Goal: Obtain resource: Obtain resource

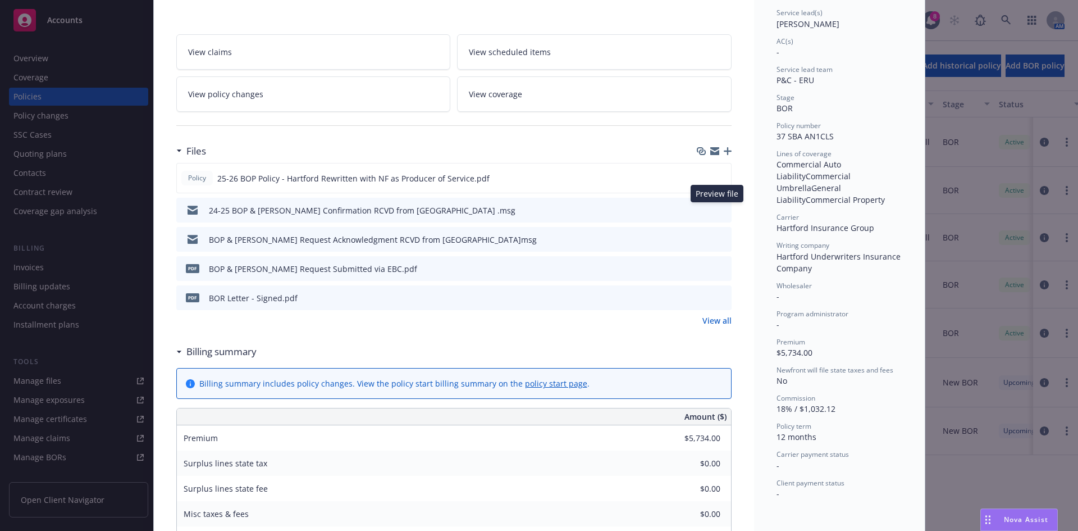
click at [424, 112] on icon "preview file" at bounding box center [721, 210] width 10 height 8
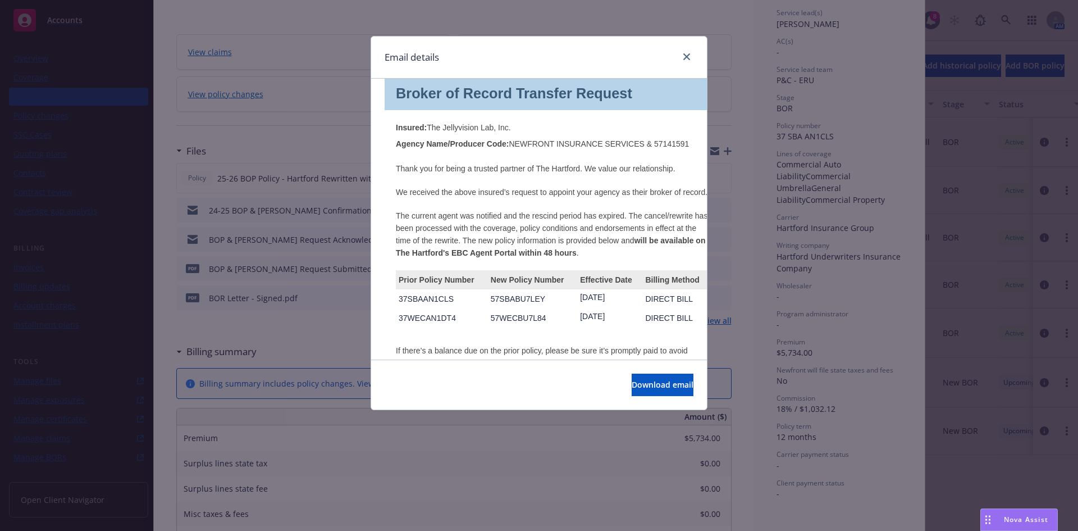
scroll to position [225, 0]
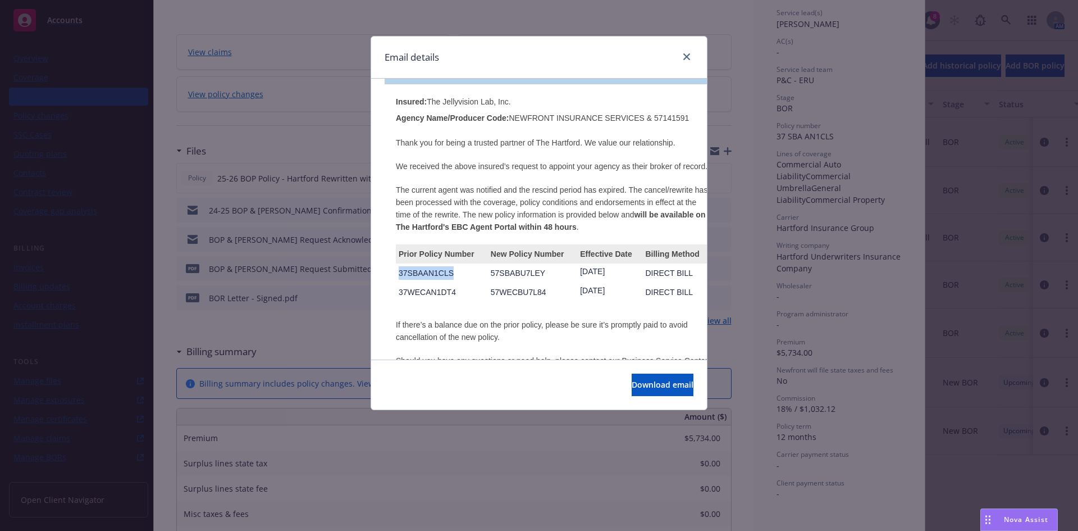
drag, startPoint x: 398, startPoint y: 274, endPoint x: 464, endPoint y: 271, distance: 66.3
click at [424, 112] on td "37SBAAN1CLS" at bounding box center [442, 272] width 92 height 19
copy span "37SBAAN1CLS"
click at [424, 112] on p "57SBABU7LEY" at bounding box center [533, 272] width 84 height 13
drag, startPoint x: 491, startPoint y: 272, endPoint x: 546, endPoint y: 281, distance: 56.4
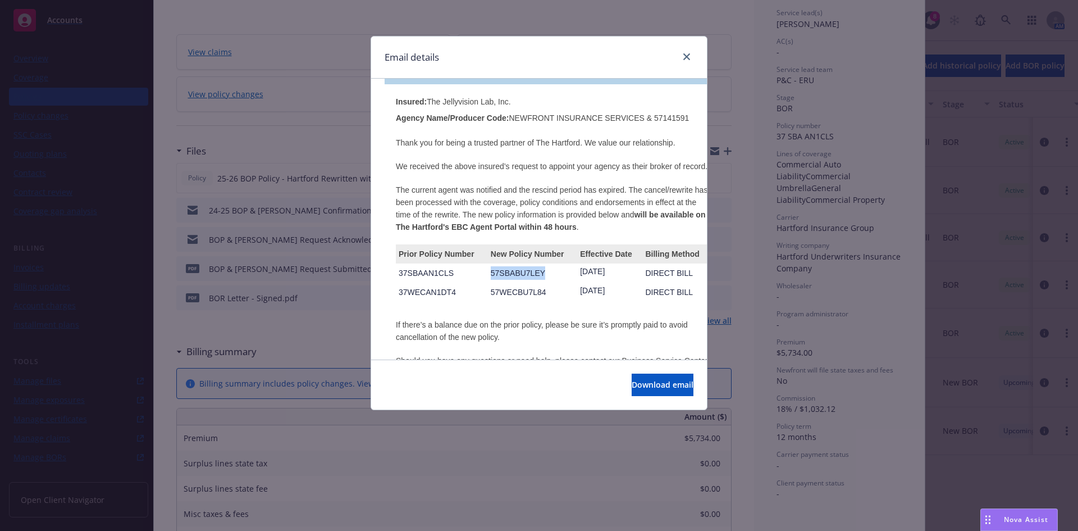
click at [424, 112] on td "57SBABU7LEY" at bounding box center [532, 272] width 89 height 19
copy span "57SBABU7LEY"
